Goal: Task Accomplishment & Management: Use online tool/utility

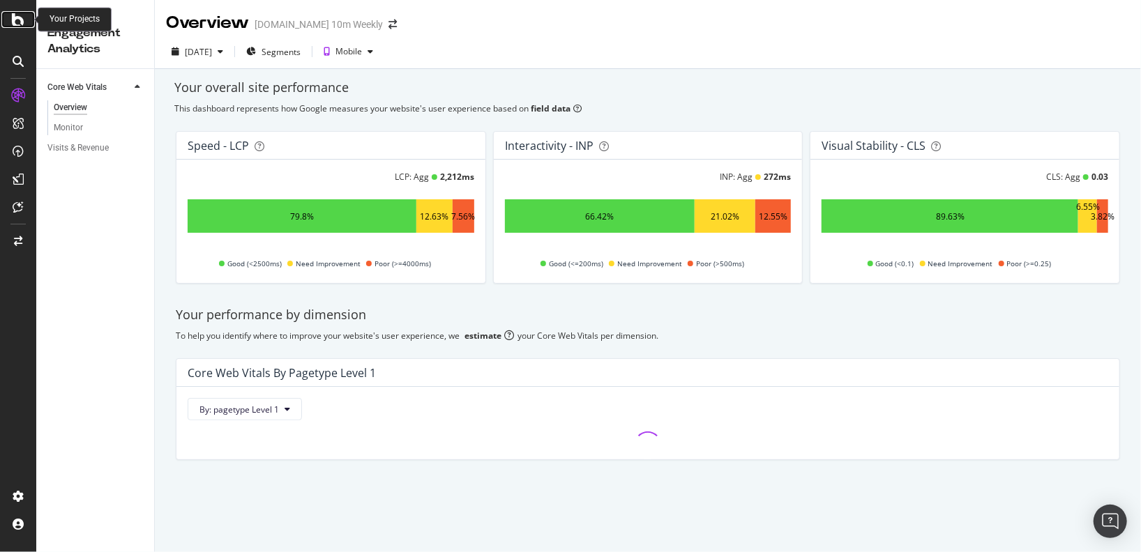
click at [21, 26] on icon at bounding box center [18, 19] width 13 height 17
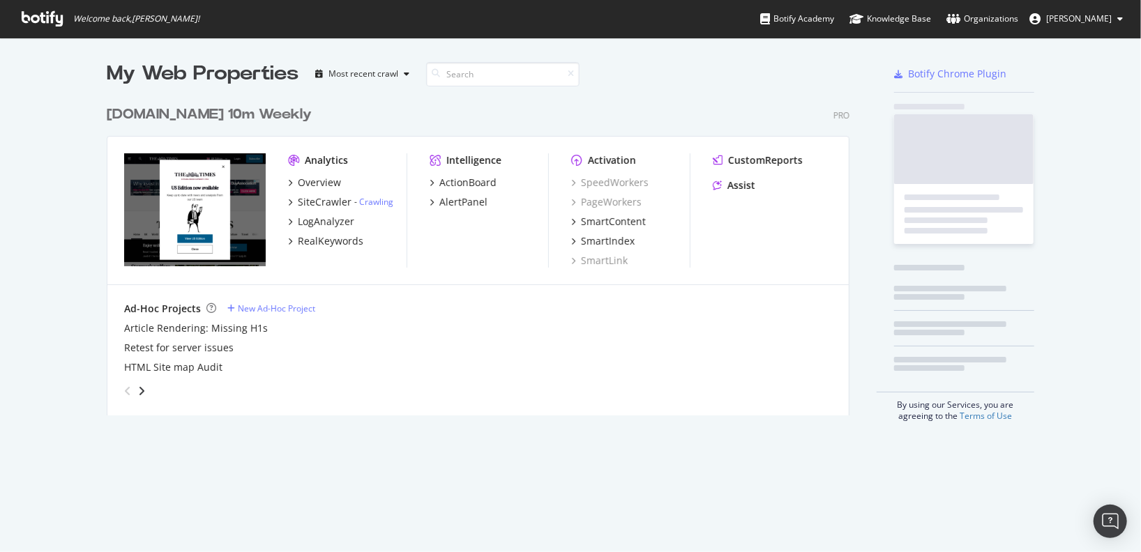
scroll to position [551, 1141]
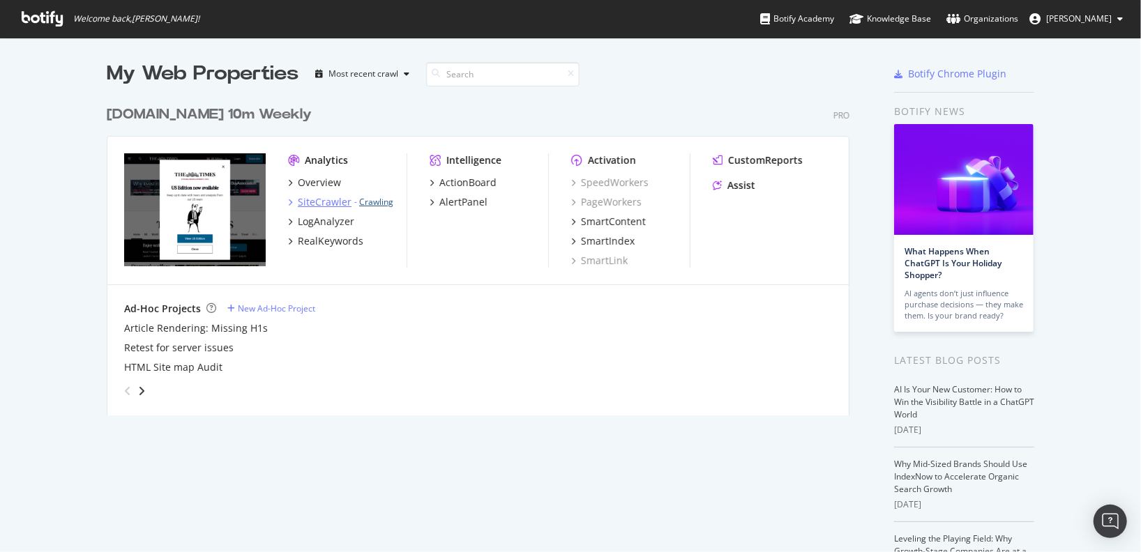
click at [377, 203] on link "Crawling" at bounding box center [376, 202] width 34 height 12
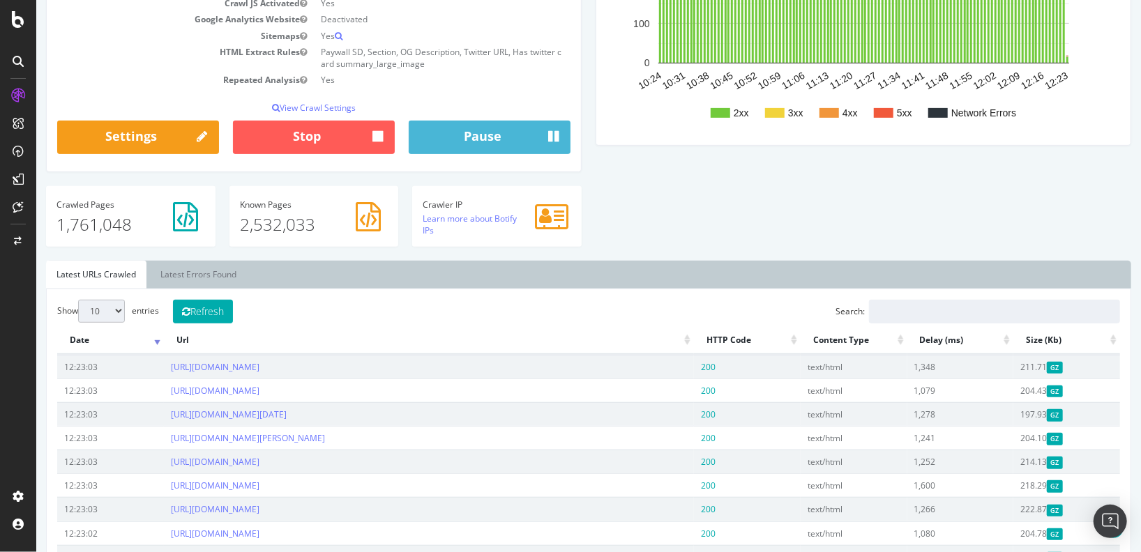
scroll to position [310, 0]
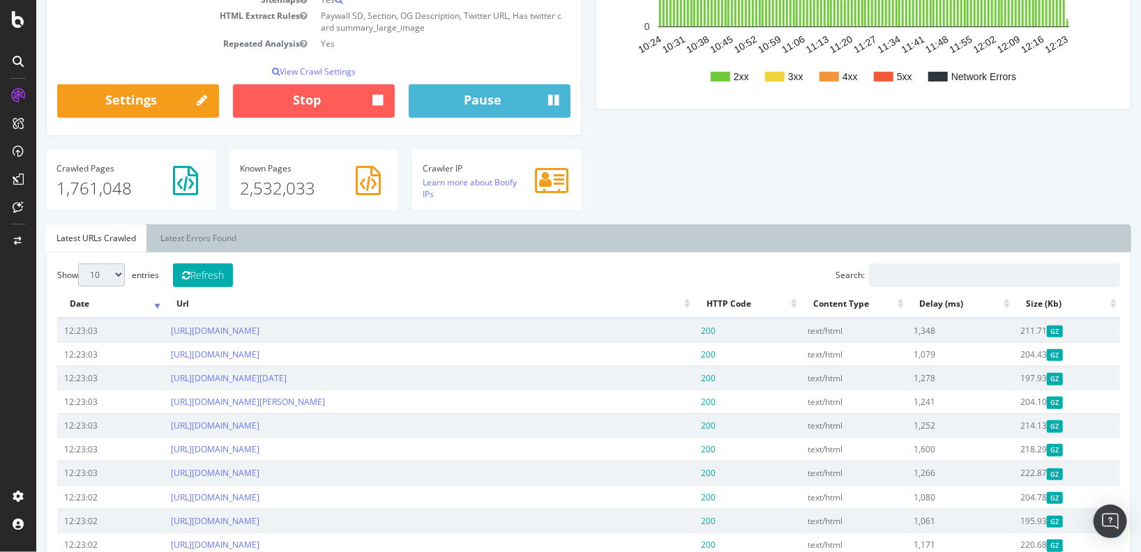
click at [75, 189] on p "1,761,048" at bounding box center [130, 188] width 148 height 24
click at [259, 192] on p "2,532,033" at bounding box center [313, 188] width 148 height 24
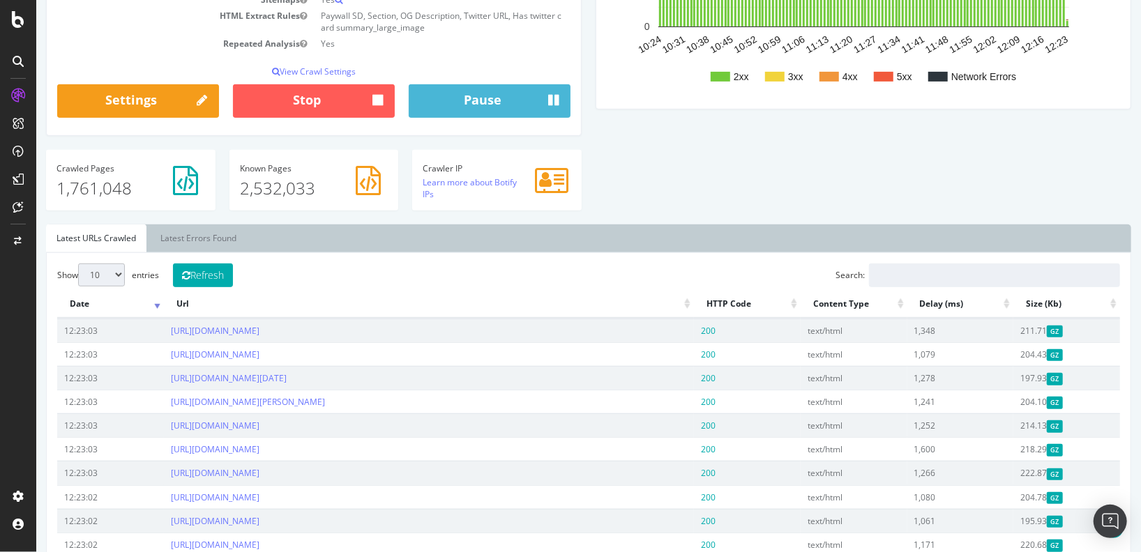
click at [682, 227] on ul "Latest URLs Crawled Latest Errors Found" at bounding box center [587, 238] width 1085 height 28
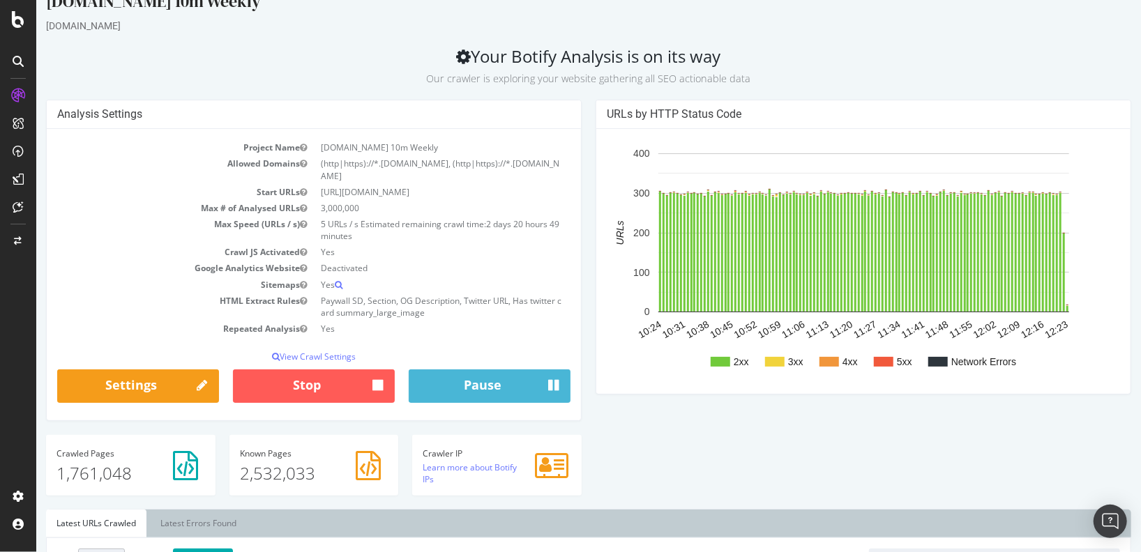
scroll to position [0, 0]
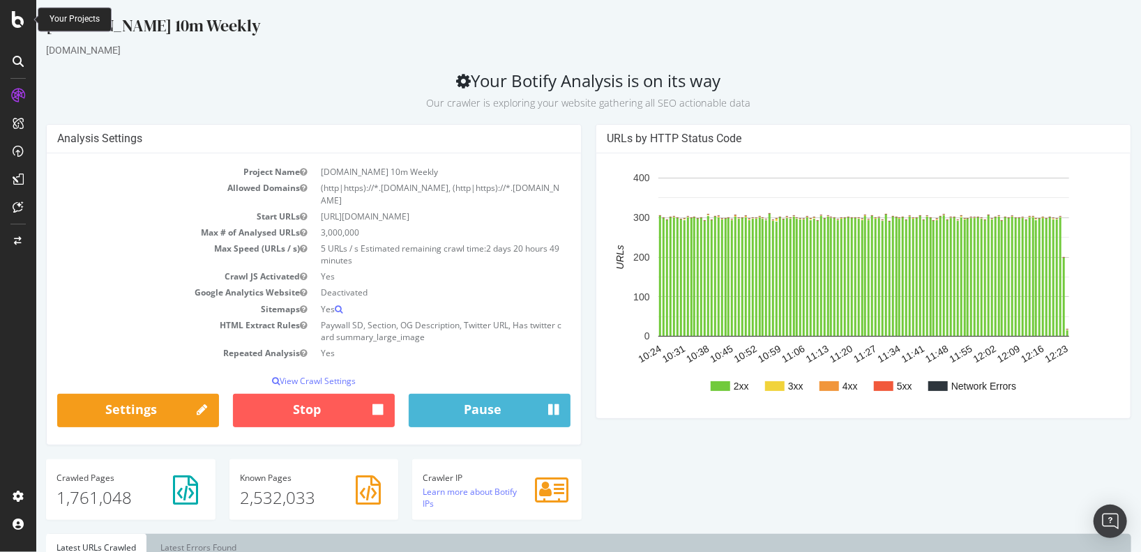
click at [22, 23] on icon at bounding box center [18, 19] width 13 height 17
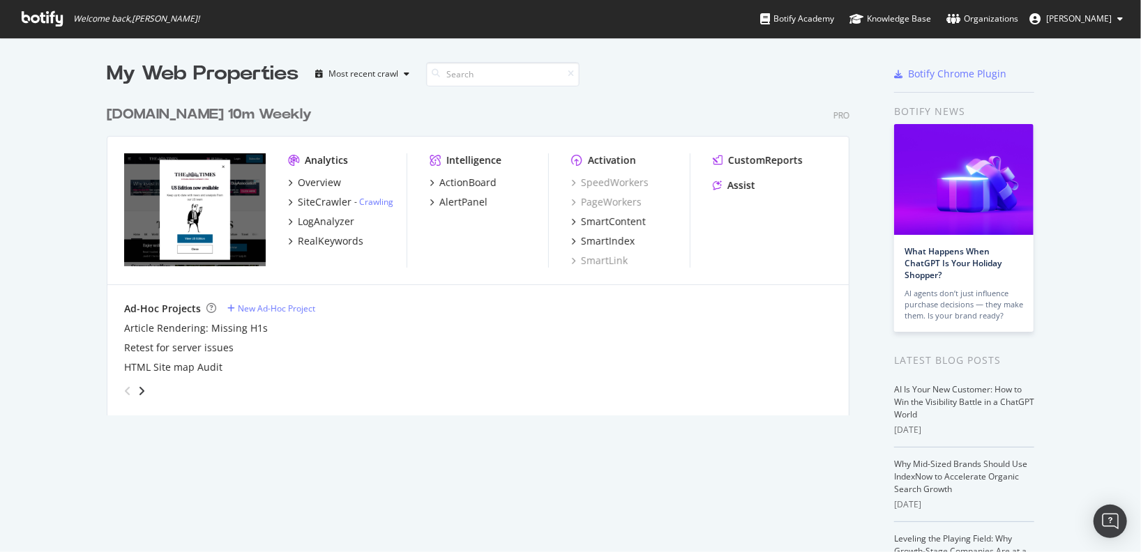
scroll to position [551, 1141]
click at [326, 218] on div "LogAnalyzer" at bounding box center [326, 222] width 56 height 14
